Goal: Browse casually: Explore the website without a specific task or goal

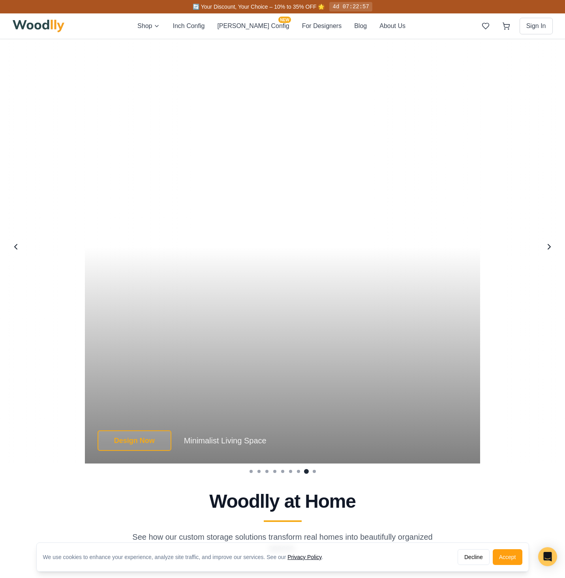
scroll to position [1691, 0]
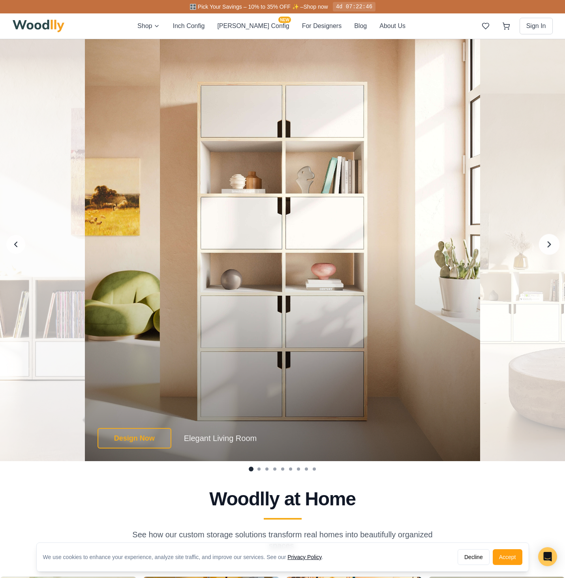
click at [544, 246] on icon "Next image" at bounding box center [549, 244] width 10 height 10
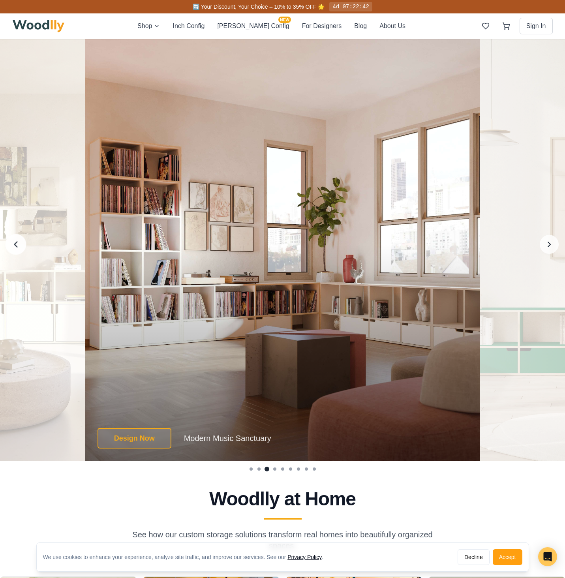
click at [14, 246] on icon "Previous image" at bounding box center [16, 244] width 10 height 10
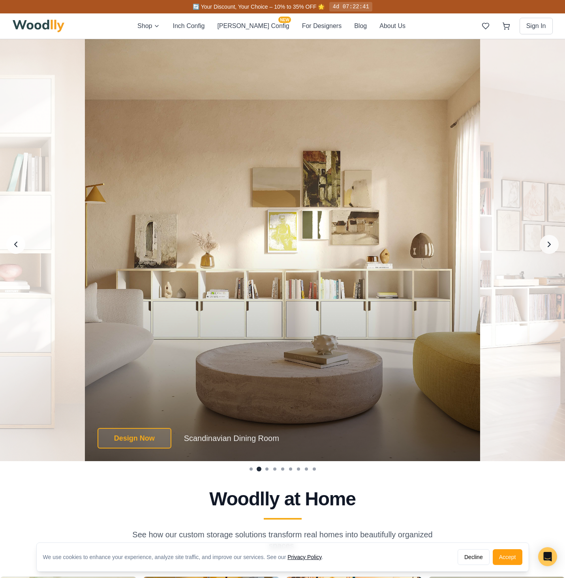
click at [265, 293] on div "Design Now Scandinavian Dining Room Design Now Scandinavian Dining Room Scandin…" at bounding box center [283, 245] width 396 height 434
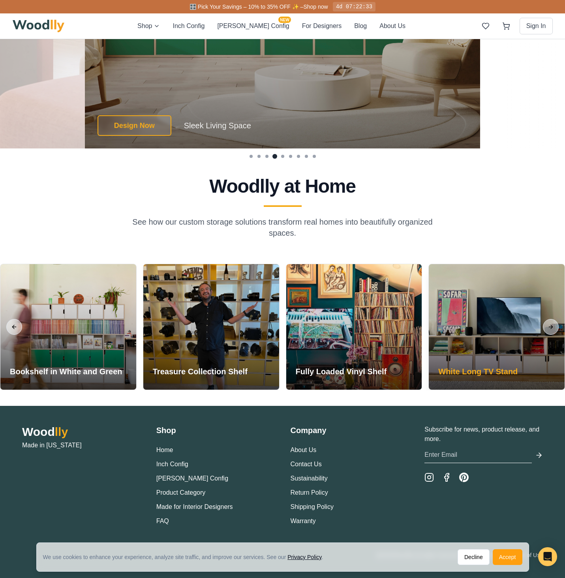
scroll to position [1990, 0]
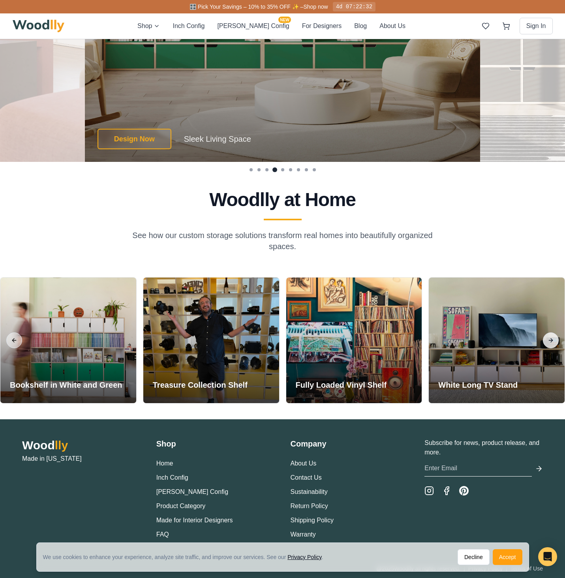
click at [553, 337] on button "Next slide" at bounding box center [551, 341] width 16 height 16
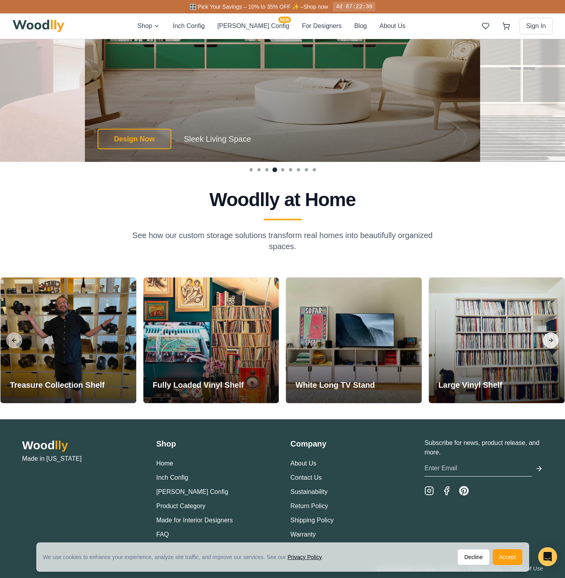
click at [553, 337] on button "Next slide" at bounding box center [551, 341] width 16 height 16
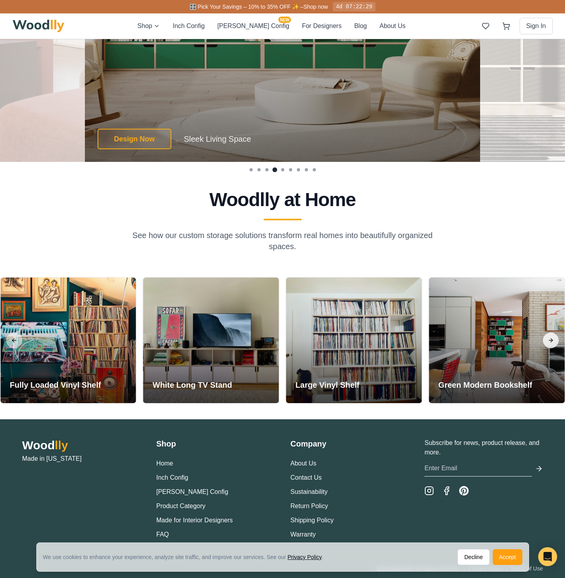
click at [553, 337] on button "Next slide" at bounding box center [551, 341] width 16 height 16
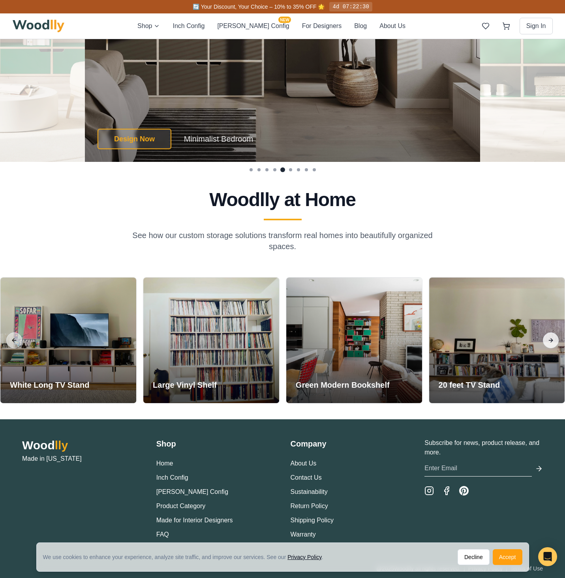
click at [553, 337] on button "Next slide" at bounding box center [551, 341] width 16 height 16
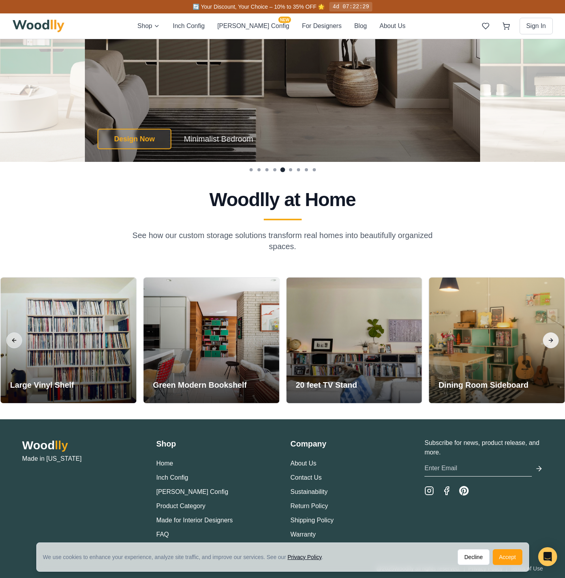
click at [553, 337] on button "Next slide" at bounding box center [551, 341] width 16 height 16
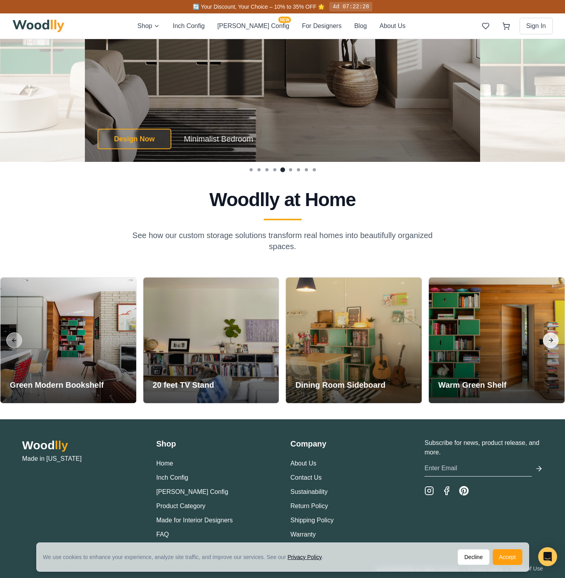
click at [553, 337] on button "Next slide" at bounding box center [551, 341] width 16 height 16
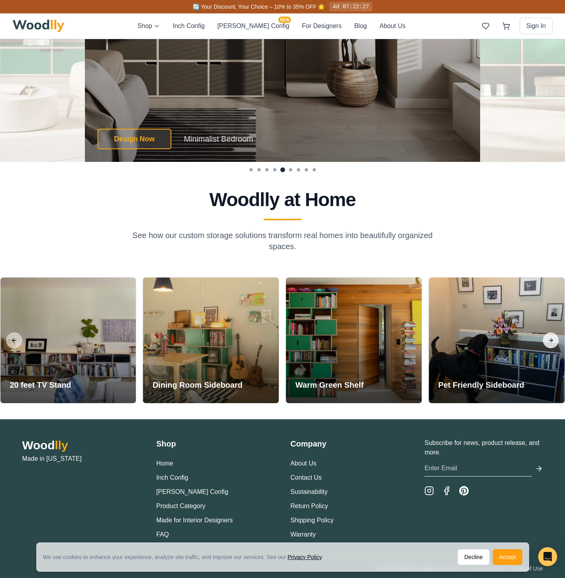
click at [553, 340] on button "Next slide" at bounding box center [551, 341] width 16 height 16
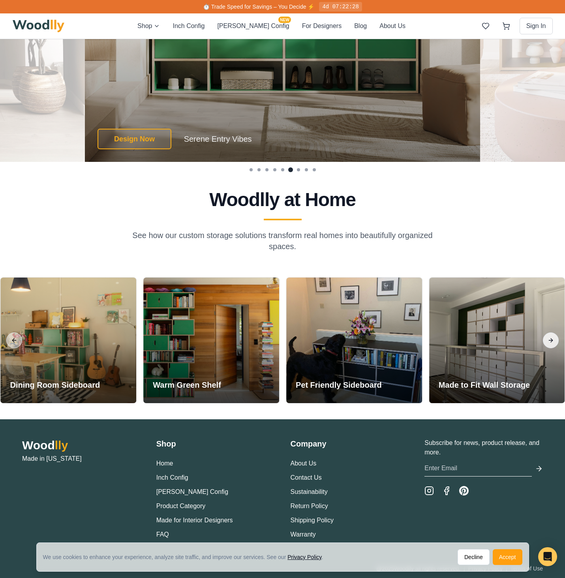
click at [553, 340] on button "Next slide" at bounding box center [551, 341] width 16 height 16
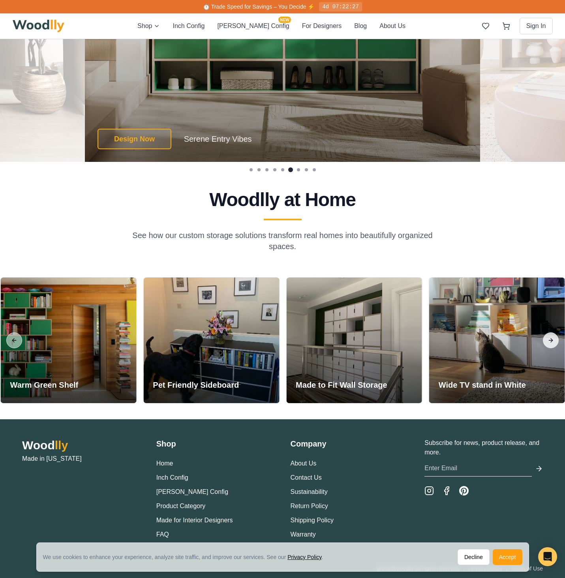
click at [553, 340] on button "Next slide" at bounding box center [551, 341] width 16 height 16
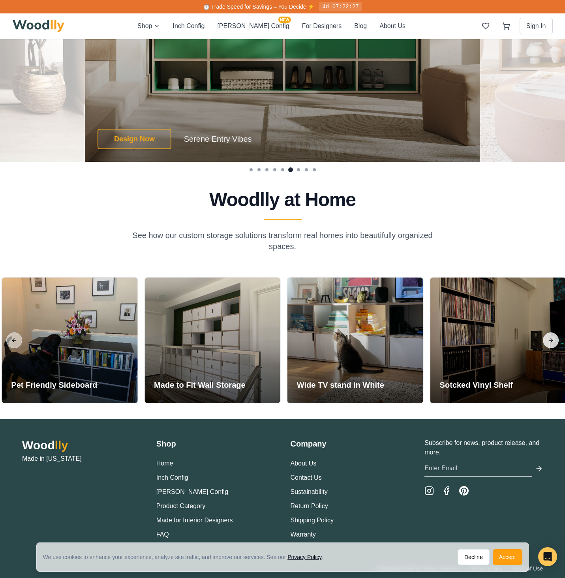
click at [553, 340] on button "Next slide" at bounding box center [551, 341] width 16 height 16
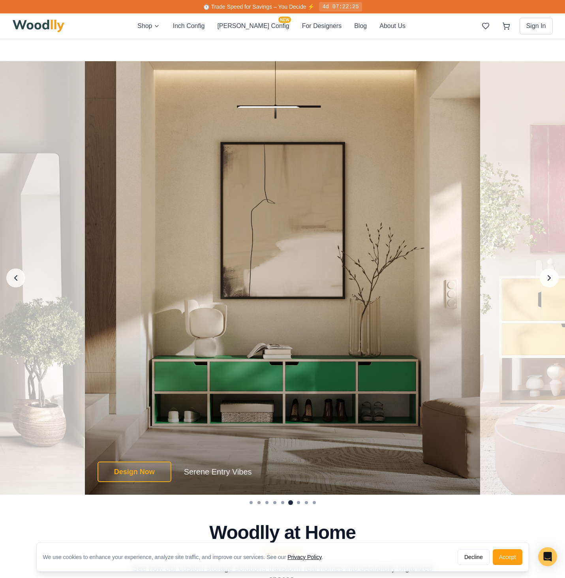
scroll to position [1653, 0]
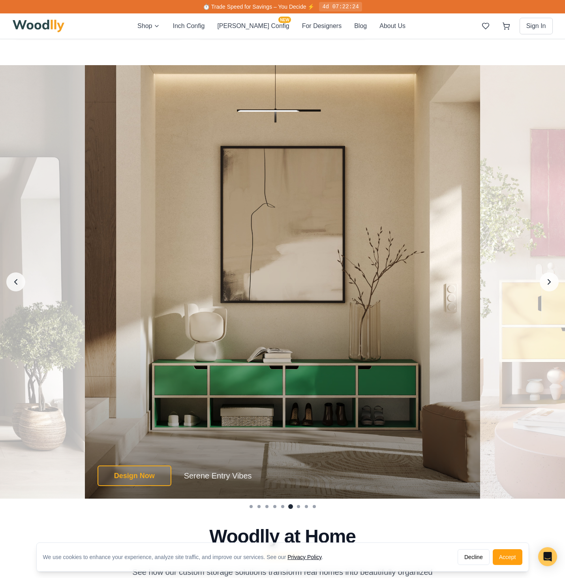
click at [239, 467] on div "Design Now Serene Entry Vibes" at bounding box center [283, 476] width 371 height 21
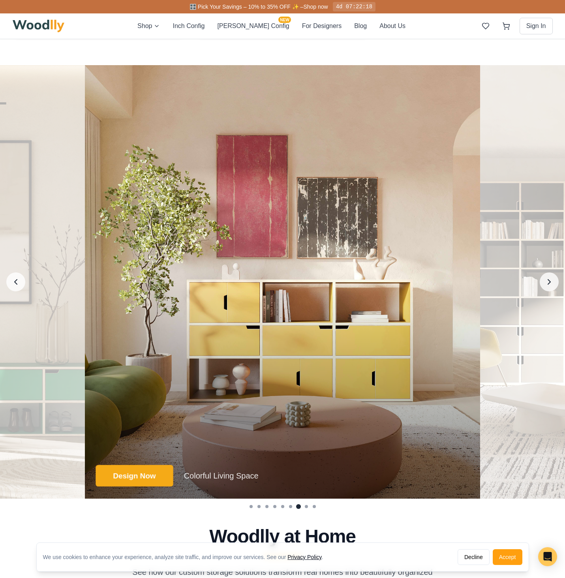
click at [156, 476] on button "Design Now" at bounding box center [134, 476] width 77 height 22
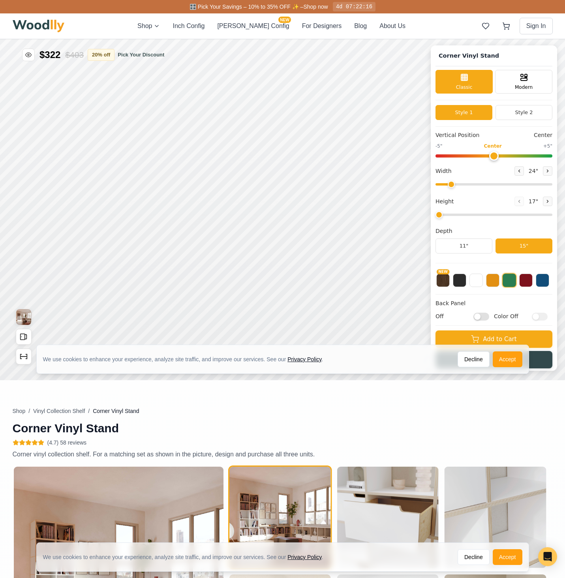
type input "72"
type input "2"
